Goal: Browse casually

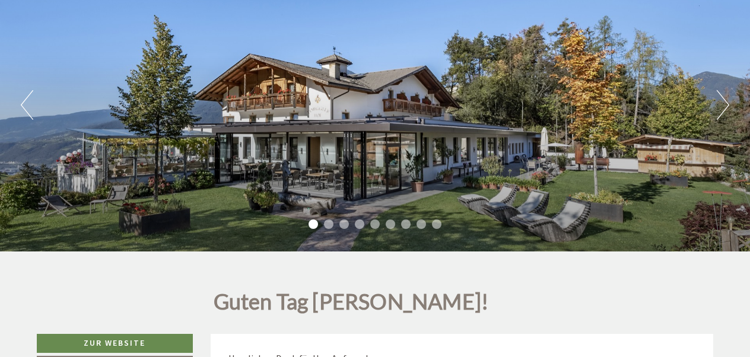
scroll to position [142, 0]
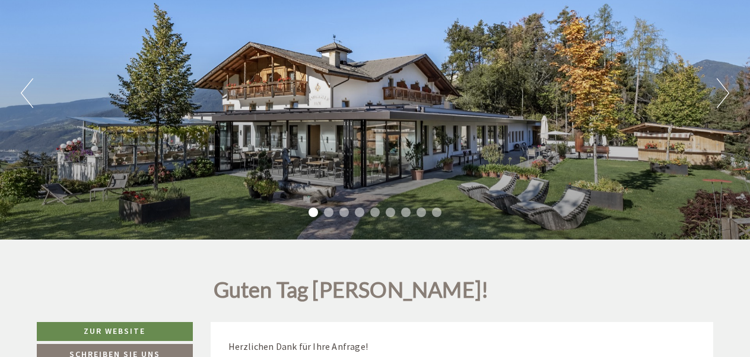
click at [722, 89] on button "Next" at bounding box center [723, 93] width 12 height 30
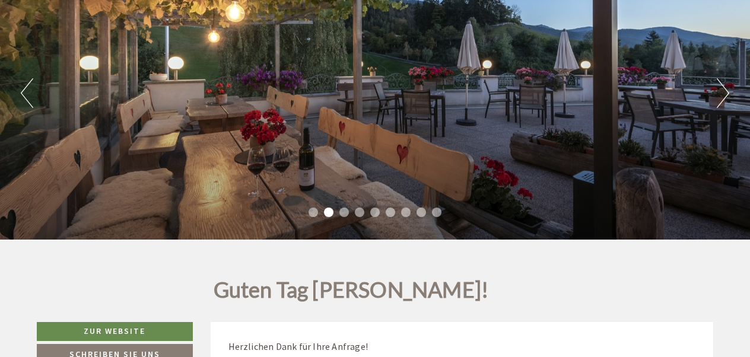
click at [731, 87] on div "Previous Next 1 2 3 4 5 6 7 8 9" at bounding box center [375, 93] width 750 height 293
click at [724, 92] on button "Next" at bounding box center [723, 93] width 12 height 30
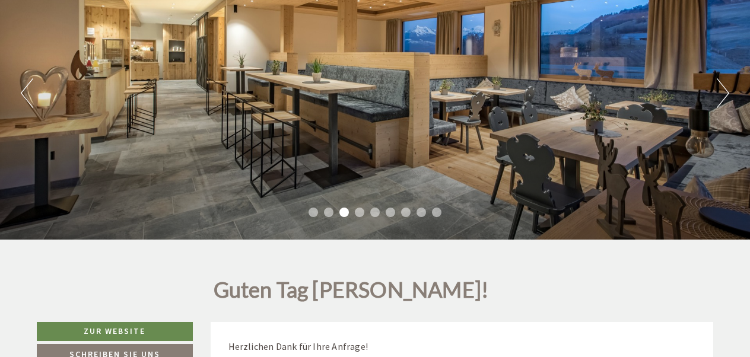
click at [724, 92] on button "Next" at bounding box center [723, 93] width 12 height 30
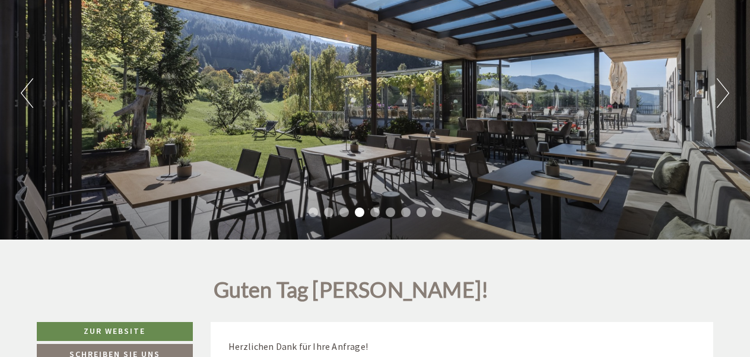
click at [724, 92] on button "Next" at bounding box center [723, 93] width 12 height 30
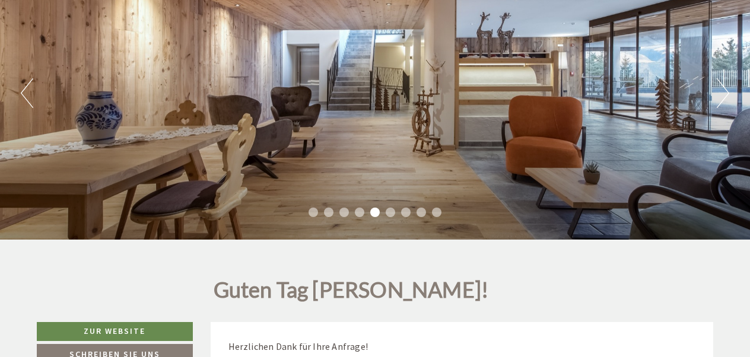
click at [724, 92] on button "Next" at bounding box center [723, 93] width 12 height 30
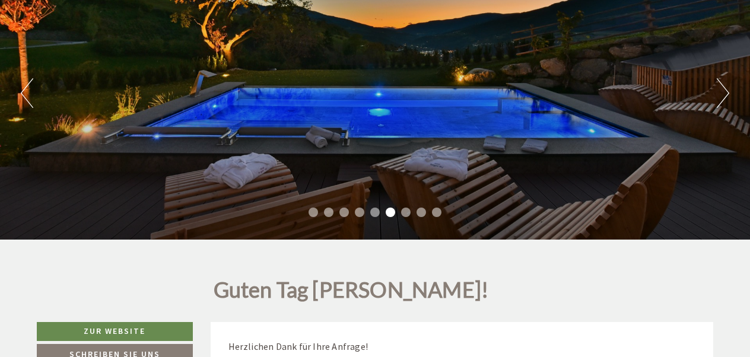
click at [724, 92] on button "Next" at bounding box center [723, 93] width 12 height 30
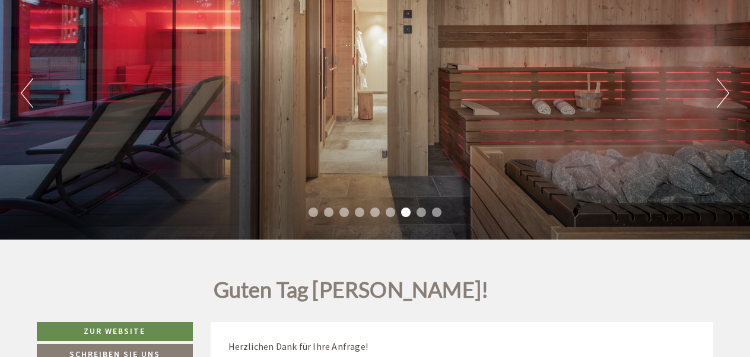
click at [724, 92] on button "Next" at bounding box center [723, 93] width 12 height 30
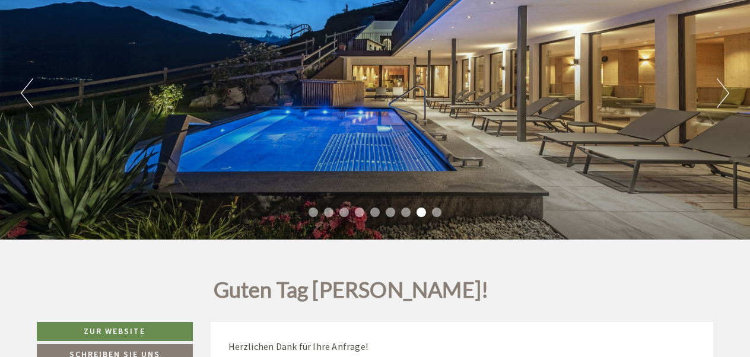
click at [724, 92] on button "Next" at bounding box center [723, 93] width 12 height 30
